Goal: Navigation & Orientation: Find specific page/section

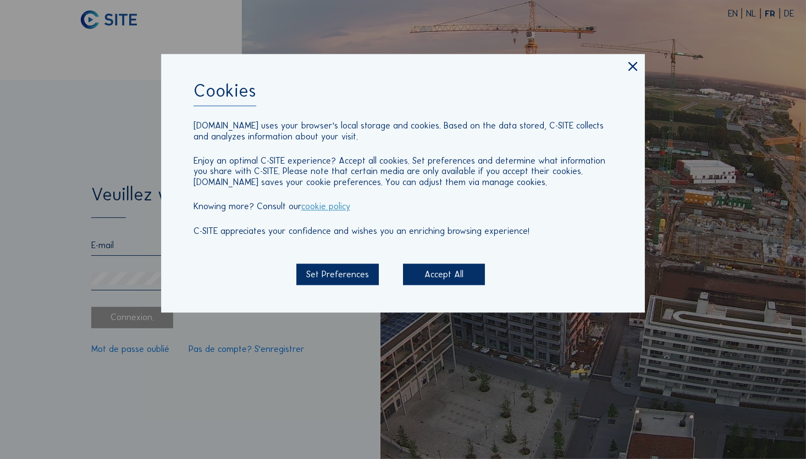
click at [456, 276] on div "Accept All" at bounding box center [444, 274] width 82 height 21
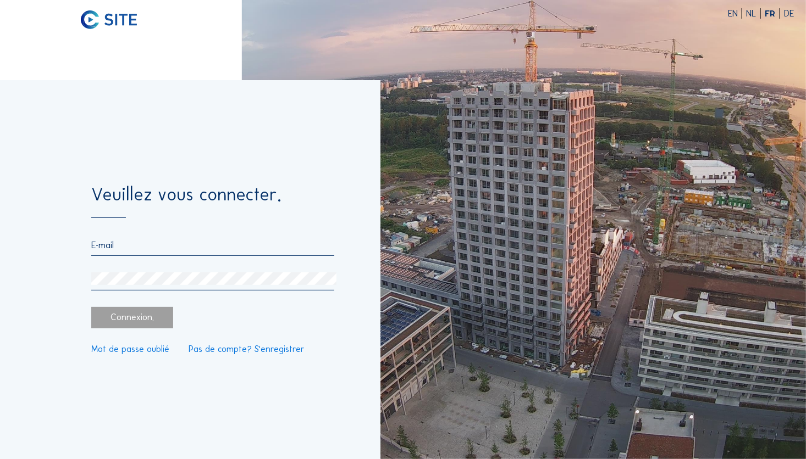
click at [179, 238] on form "Veuillez vous connecter. Connexion. Mot de passe oublié Pas de compte? S'enregi…" at bounding box center [212, 270] width 243 height 168
click at [165, 250] on input "email" at bounding box center [212, 245] width 243 height 10
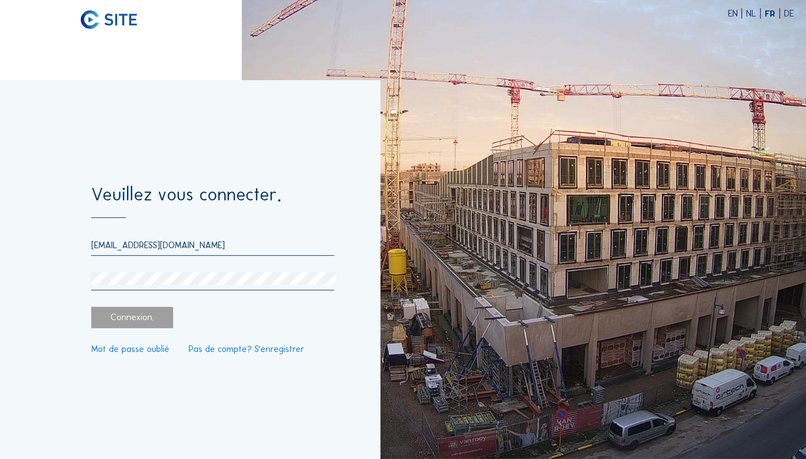
click at [221, 240] on input "[EMAIL_ADDRESS][DOMAIN_NAME]" at bounding box center [212, 245] width 243 height 10
type input "g"
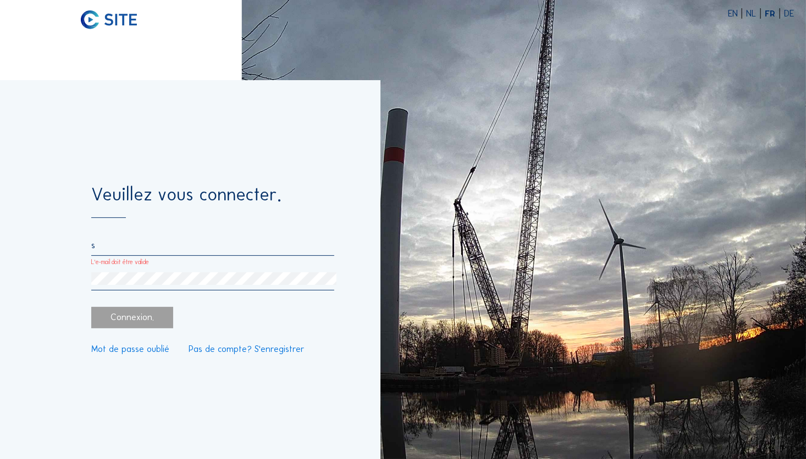
type input "[EMAIL_ADDRESS][PERSON_NAME][DOMAIN_NAME]"
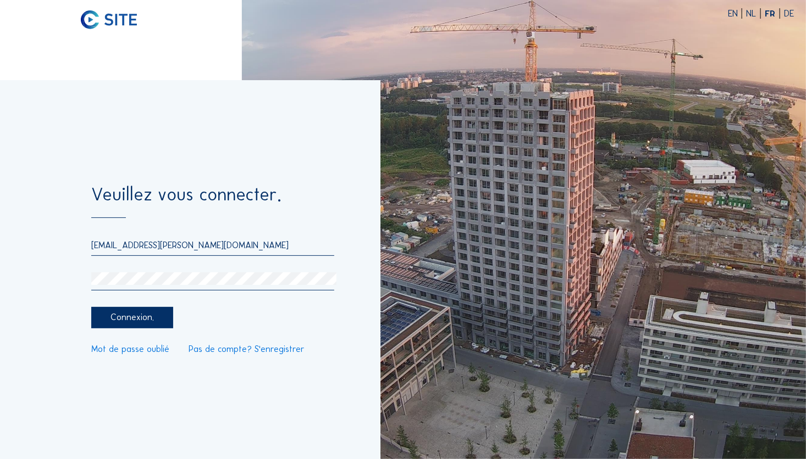
click at [141, 325] on div "Connexion." at bounding box center [132, 317] width 82 height 21
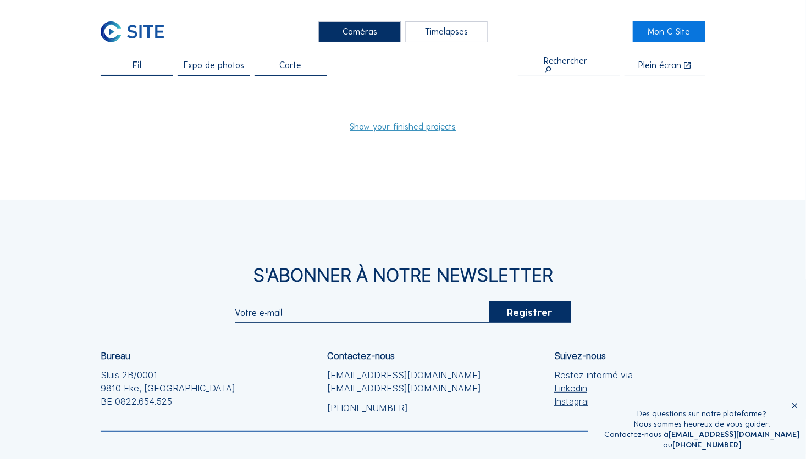
click at [442, 34] on div "Timelapses" at bounding box center [446, 31] width 82 height 21
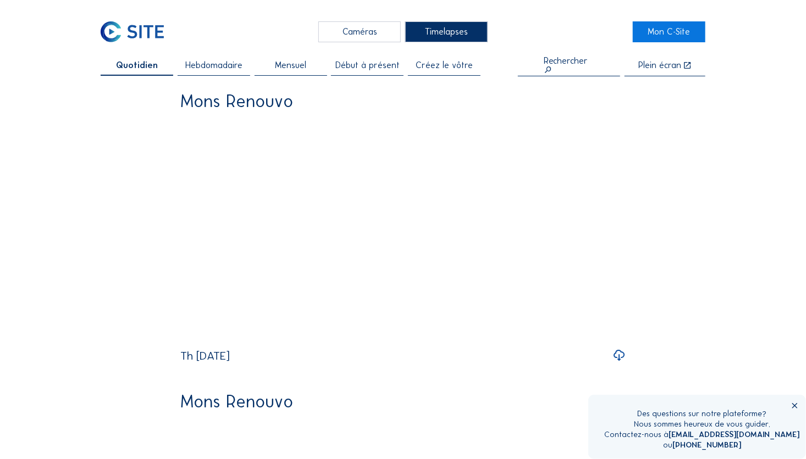
click at [371, 29] on div "Caméras" at bounding box center [359, 31] width 82 height 21
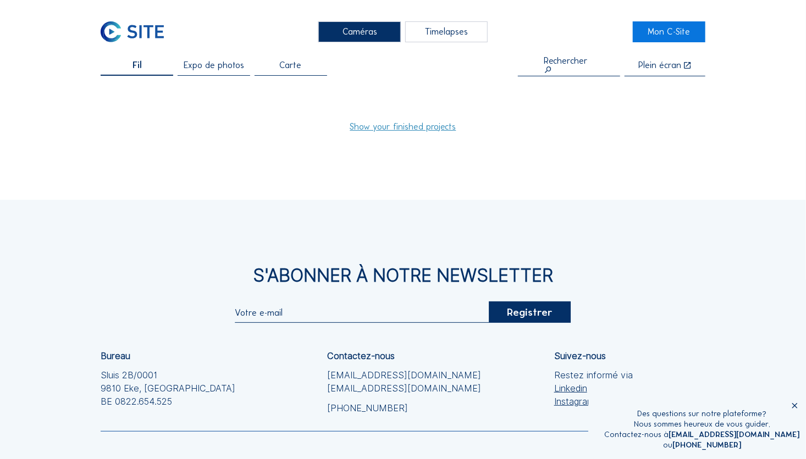
click at [457, 31] on div "Timelapses" at bounding box center [446, 31] width 82 height 21
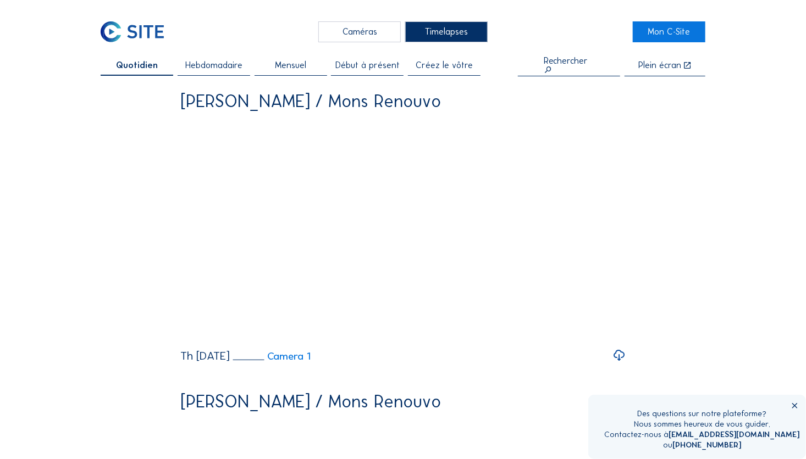
click at [359, 30] on div "Caméras" at bounding box center [359, 31] width 82 height 21
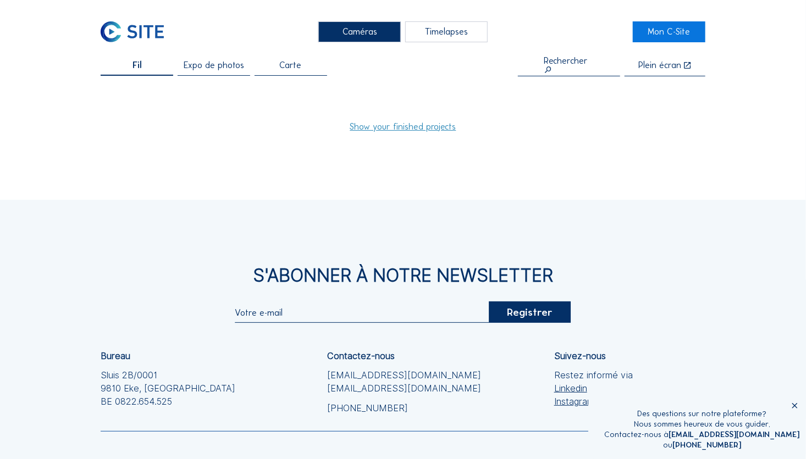
click at [396, 128] on link "Show your finished projects" at bounding box center [403, 127] width 106 height 9
click at [236, 70] on span "Expo de photos" at bounding box center [214, 65] width 60 height 9
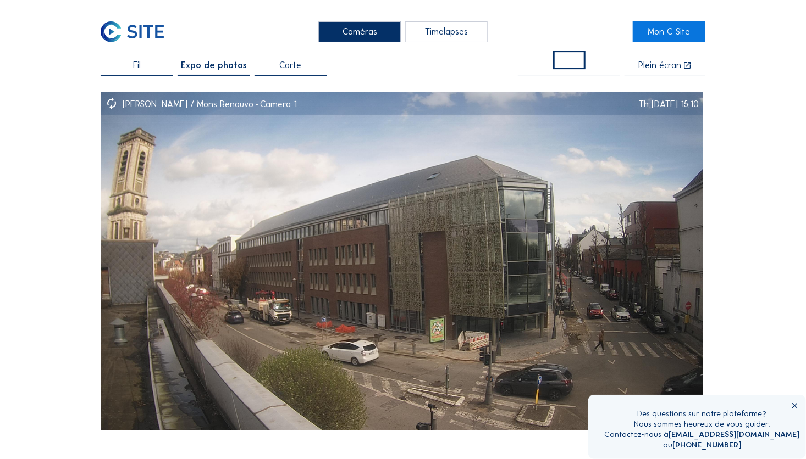
click at [794, 404] on icon at bounding box center [794, 406] width 9 height 9
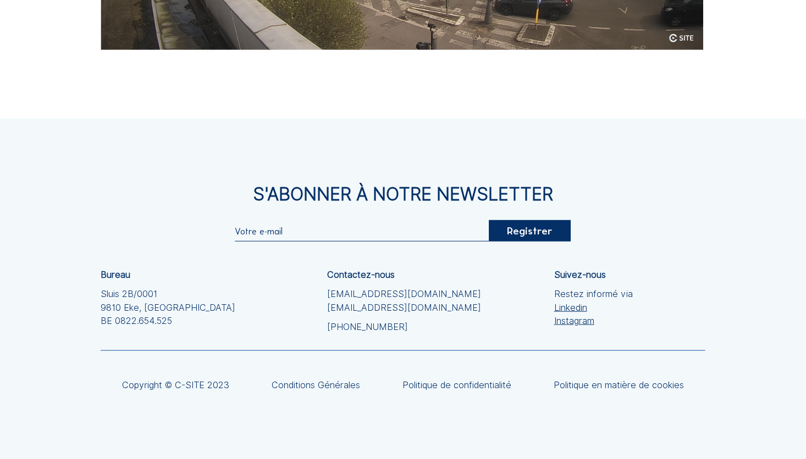
scroll to position [404, 0]
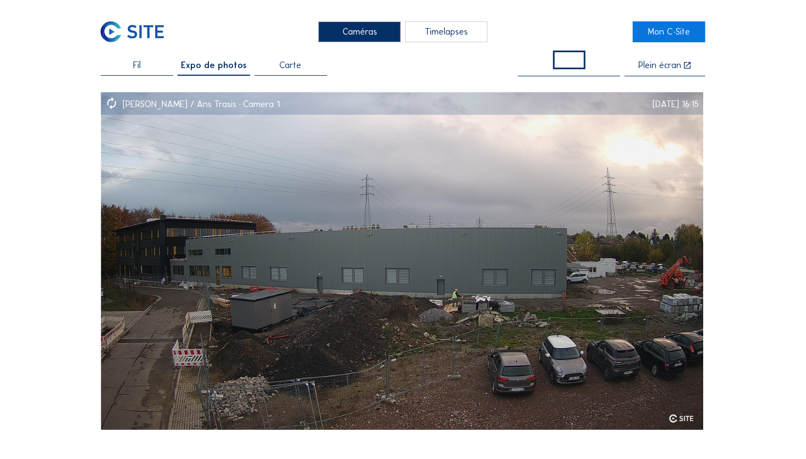
click at [293, 65] on span "Carte" at bounding box center [291, 65] width 22 height 9
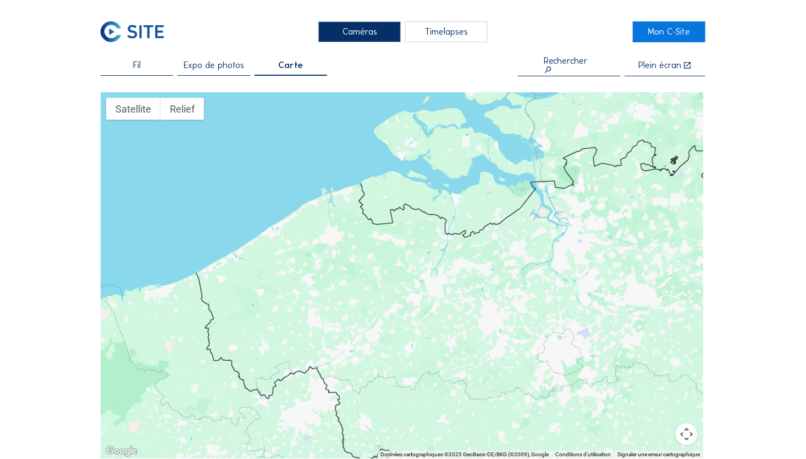
click at [141, 68] on span "Fil" at bounding box center [137, 65] width 8 height 9
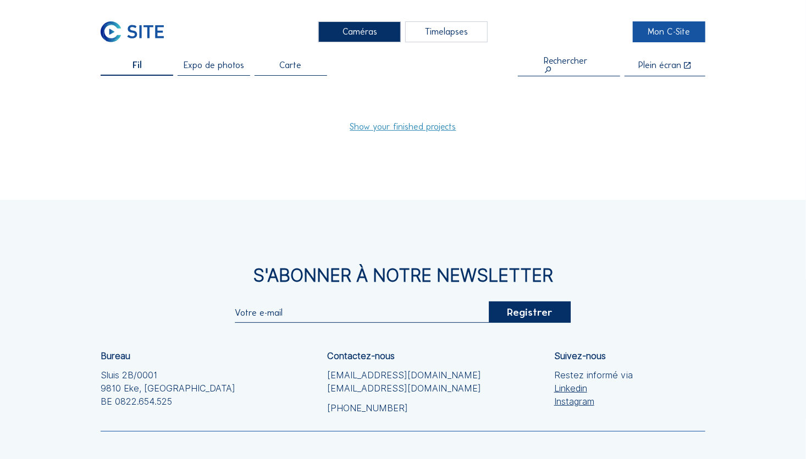
click at [658, 35] on link "Mon C-Site" at bounding box center [668, 31] width 73 height 21
